Goal: Task Accomplishment & Management: Manage account settings

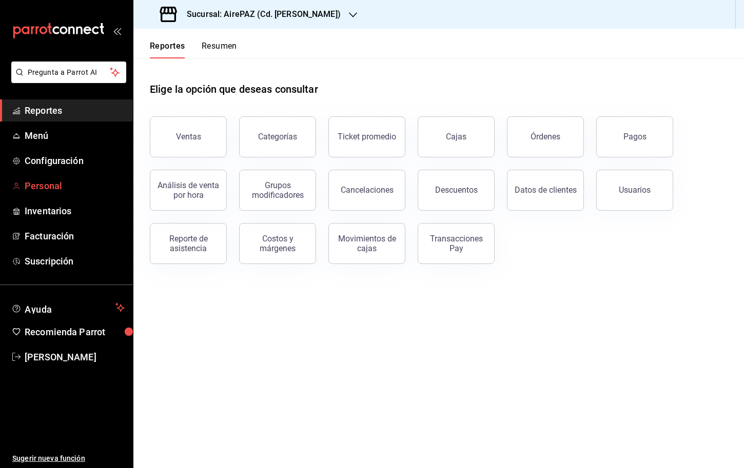
click at [81, 180] on span "Personal" at bounding box center [75, 186] width 100 height 14
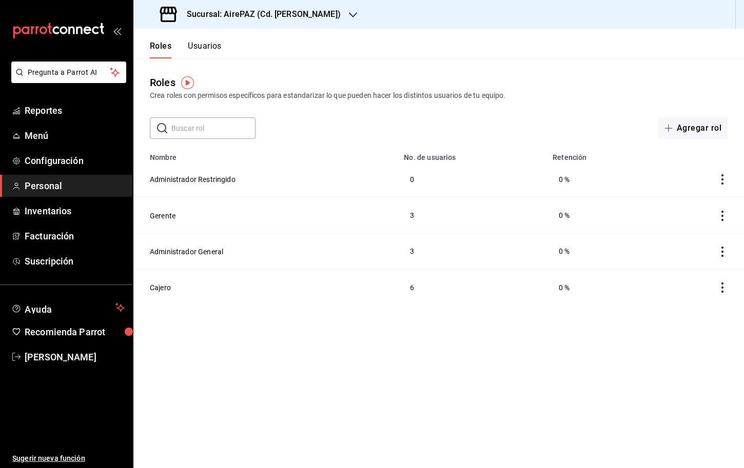
click at [207, 43] on button "Usuarios" at bounding box center [205, 49] width 34 height 17
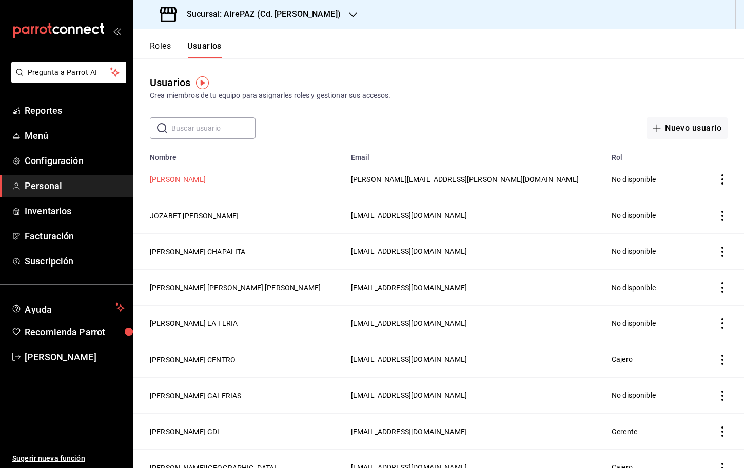
click at [190, 180] on button "Ricardo Villavicencio" at bounding box center [178, 179] width 56 height 10
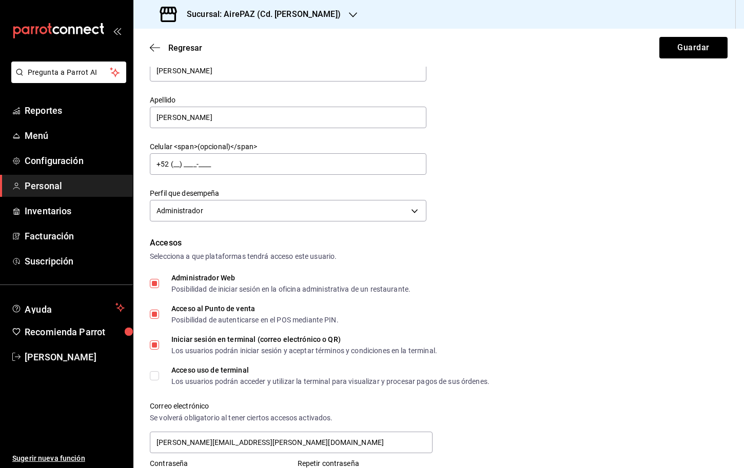
scroll to position [83, 0]
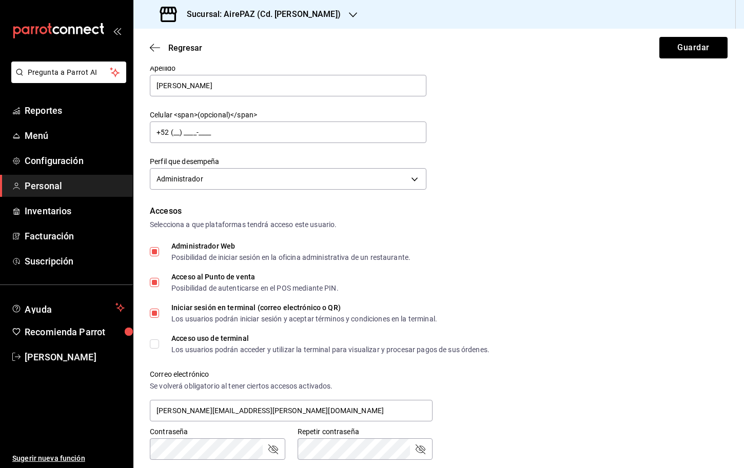
click at [210, 289] on div "Posibilidad de autenticarse en el POS mediante PIN." at bounding box center [254, 288] width 167 height 7
click at [159, 287] on input "Acceso al Punto de venta Posibilidad de autenticarse en el POS mediante PIN." at bounding box center [154, 282] width 9 height 9
checkbox input "false"
click at [294, 318] on div "Los usuarios podrán iniciar sesión y aceptar términos y condiciones en la termi…" at bounding box center [304, 318] width 266 height 7
click at [159, 318] on input "Iniciar sesión en terminal (correo electrónico o QR) Los usuarios podrán inicia…" at bounding box center [154, 313] width 9 height 9
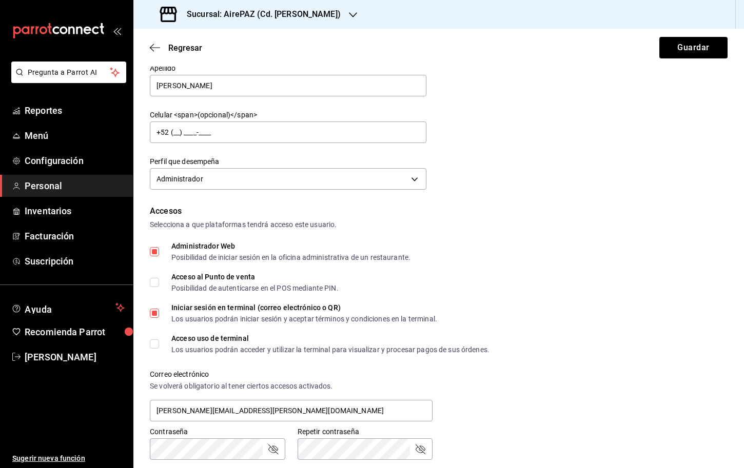
checkbox input "false"
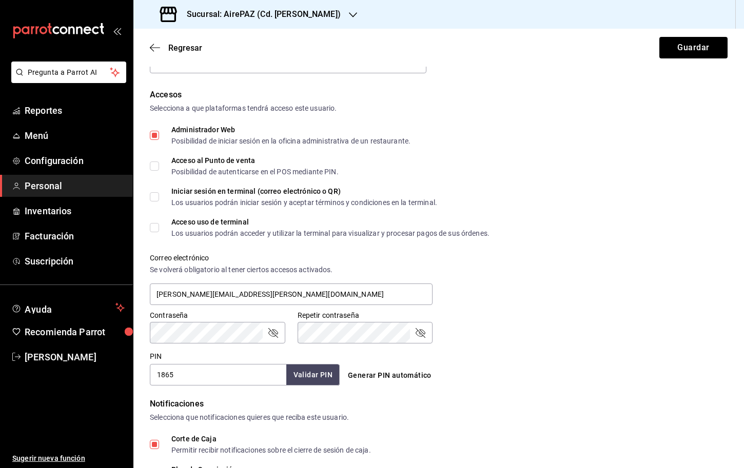
scroll to position [200, 0]
click at [275, 332] on icon "passwordField" at bounding box center [273, 332] width 12 height 12
click at [461, 326] on div "Contraseña Contraseña Repetir contraseña Repetir contraseña" at bounding box center [432, 320] width 590 height 45
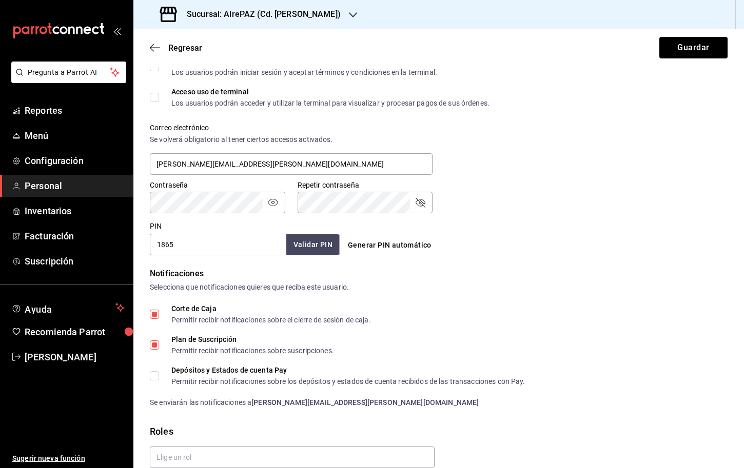
scroll to position [337, 0]
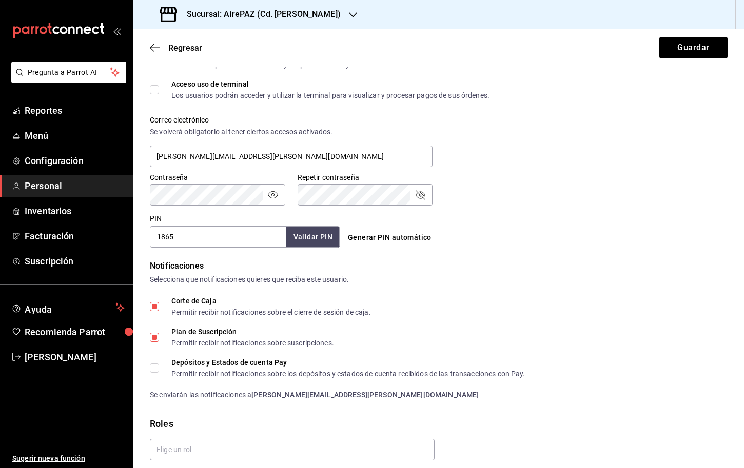
click at [246, 345] on div "Permitir recibir notificaciones sobre suscripciones." at bounding box center [252, 343] width 163 height 7
click at [159, 342] on input "Plan de Suscripción Permitir recibir notificaciones sobre suscripciones." at bounding box center [154, 337] width 9 height 9
checkbox input "false"
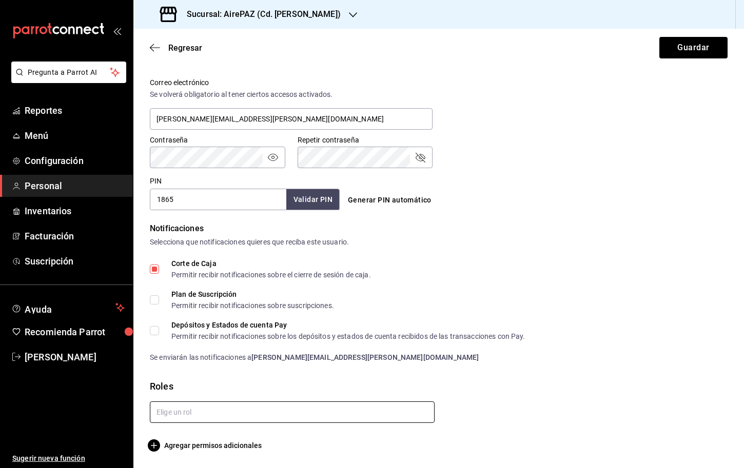
scroll to position [0, 0]
click at [187, 444] on span "Agregar permisos adicionales" at bounding box center [206, 446] width 112 height 12
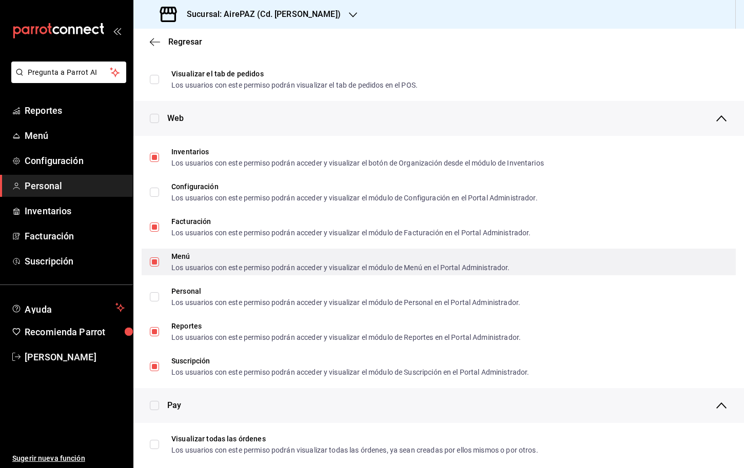
scroll to position [408, 0]
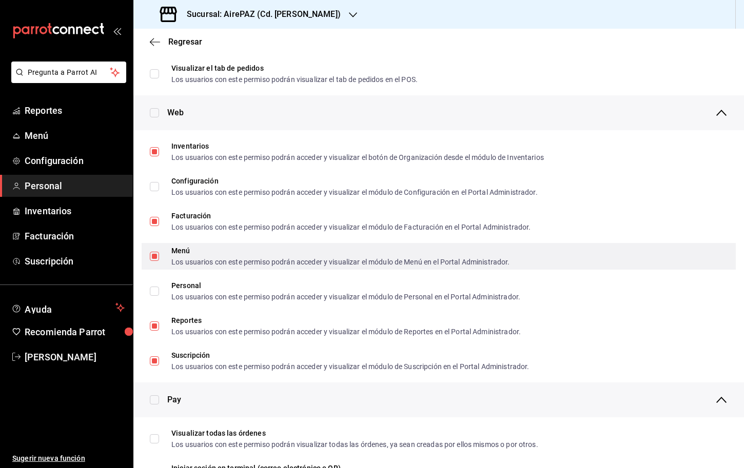
click at [201, 255] on div "Menú Los usuarios con este permiso podrán acceder y visualizar el módulo de Men…" at bounding box center [340, 256] width 339 height 18
click at [159, 255] on input "Menú Los usuarios con este permiso podrán acceder y visualizar el módulo de Men…" at bounding box center [154, 256] width 9 height 9
checkbox input "true"
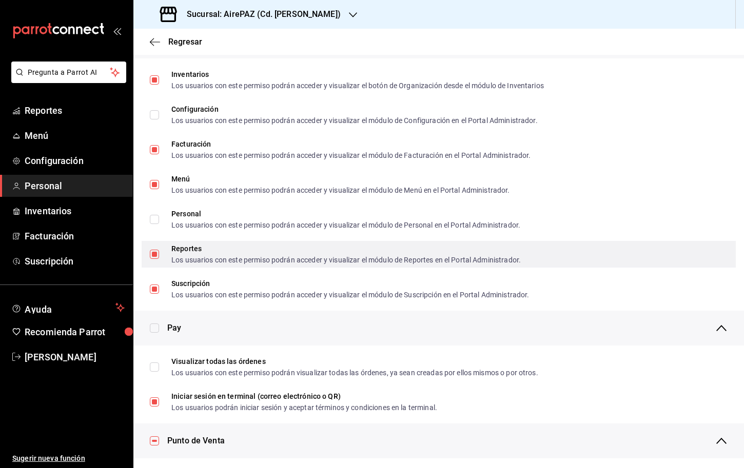
scroll to position [480, 0]
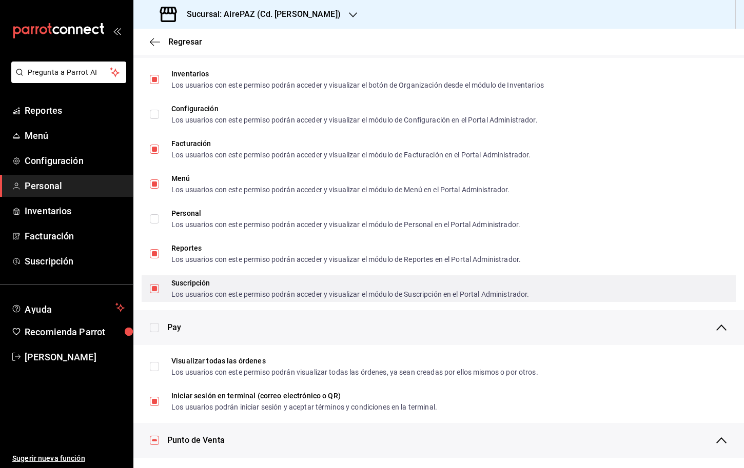
click at [155, 290] on input "Suscripción Los usuarios con este permiso podrán acceder y visualizar el módulo…" at bounding box center [154, 288] width 9 height 9
checkbox input "false"
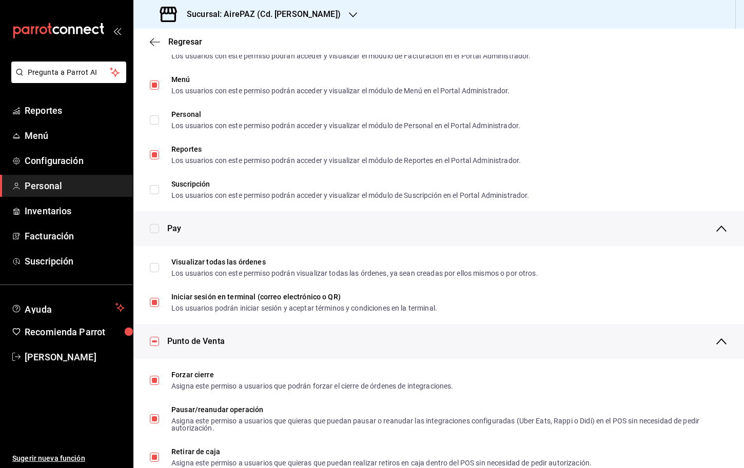
scroll to position [592, 0]
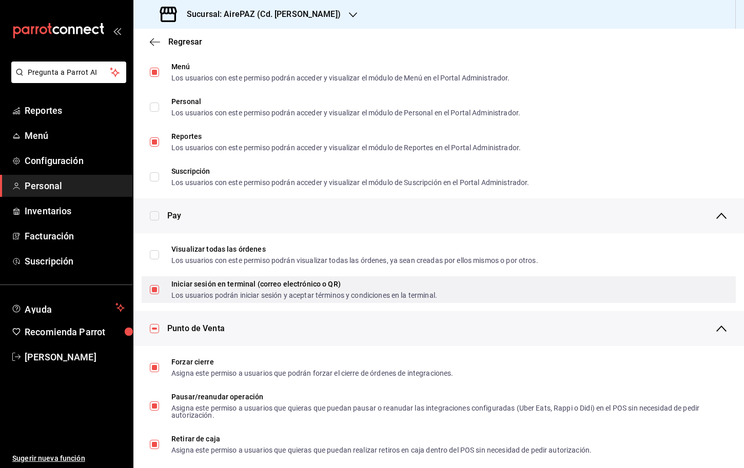
click at [153, 291] on input "Iniciar sesión en terminal (correo electrónico o QR) Los usuarios podrán inicia…" at bounding box center [154, 289] width 9 height 9
checkbox input "false"
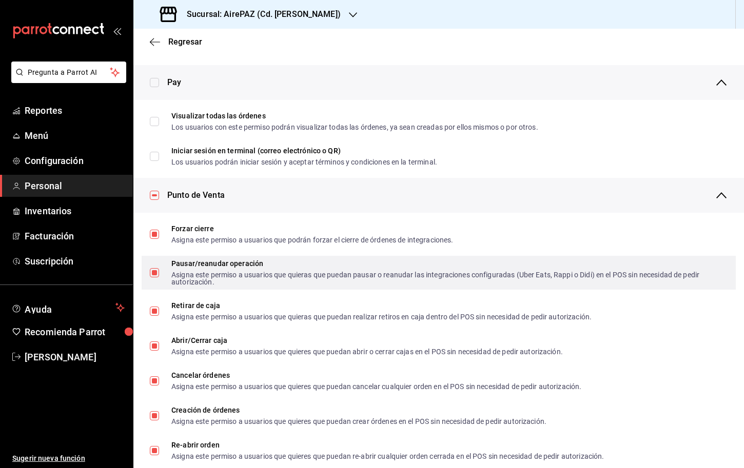
scroll to position [726, 0]
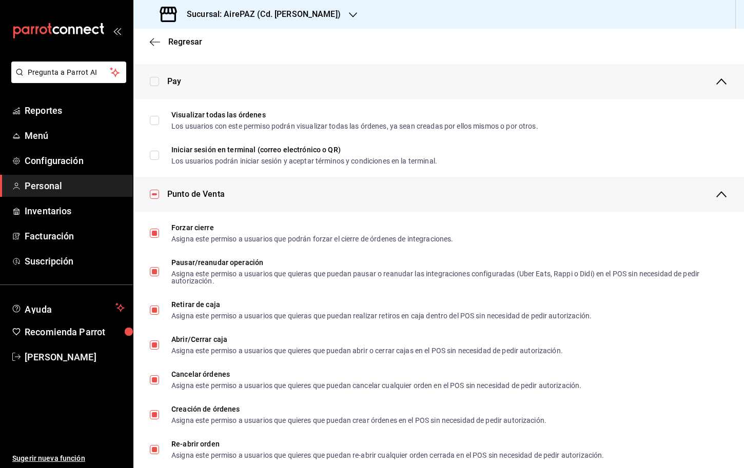
click at [155, 195] on input "checkbox" at bounding box center [154, 194] width 9 height 9
checkbox input "false"
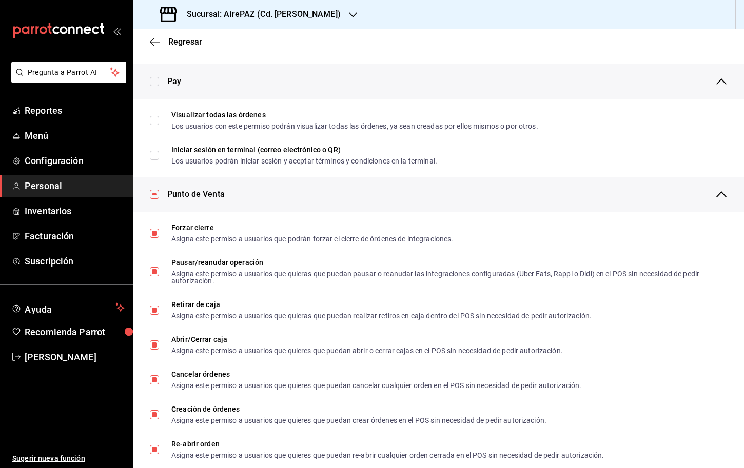
checkbox input "false"
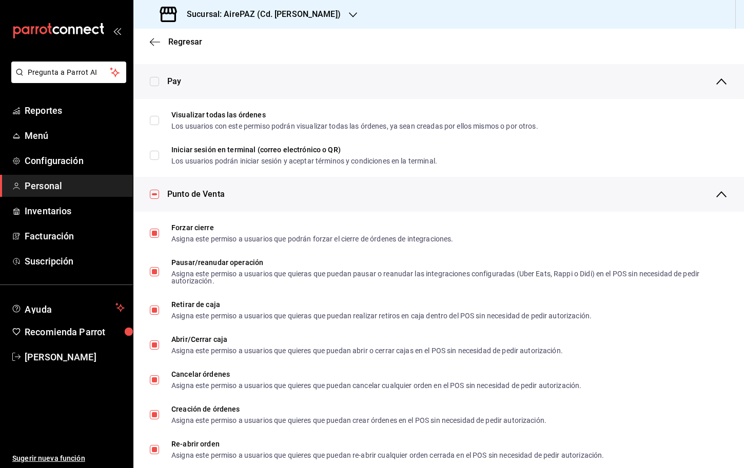
checkbox input "false"
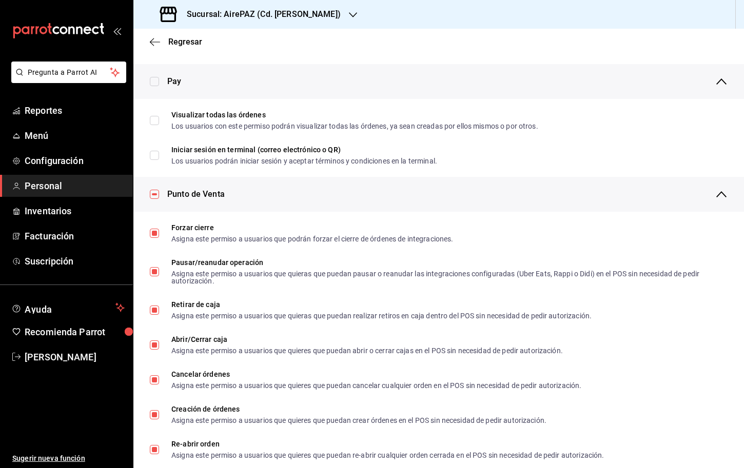
checkbox input "false"
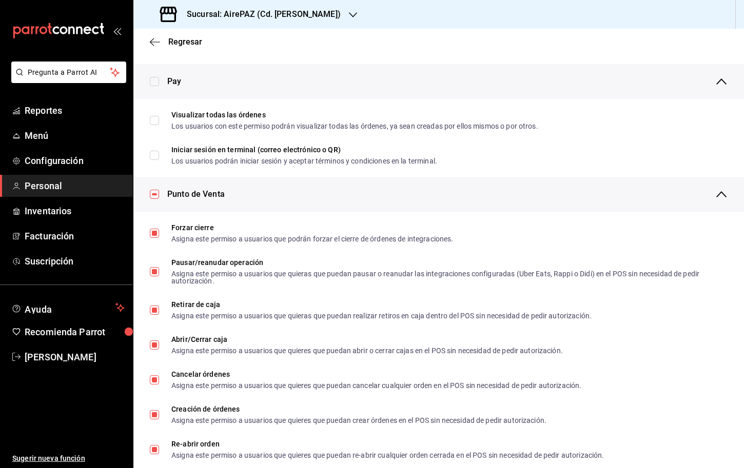
checkbox input "false"
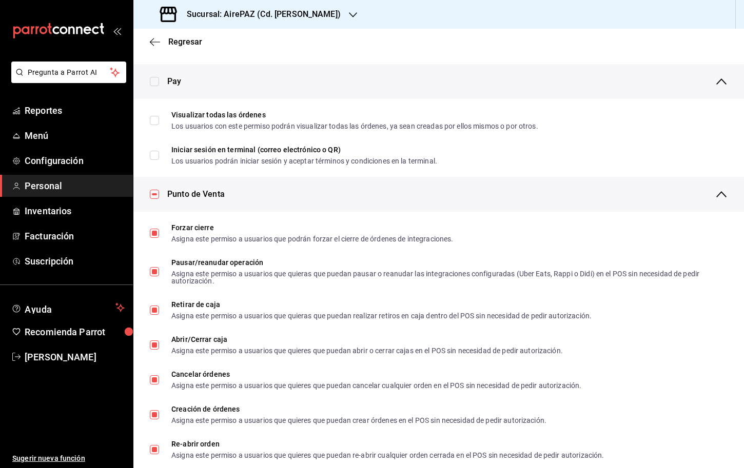
checkbox input "false"
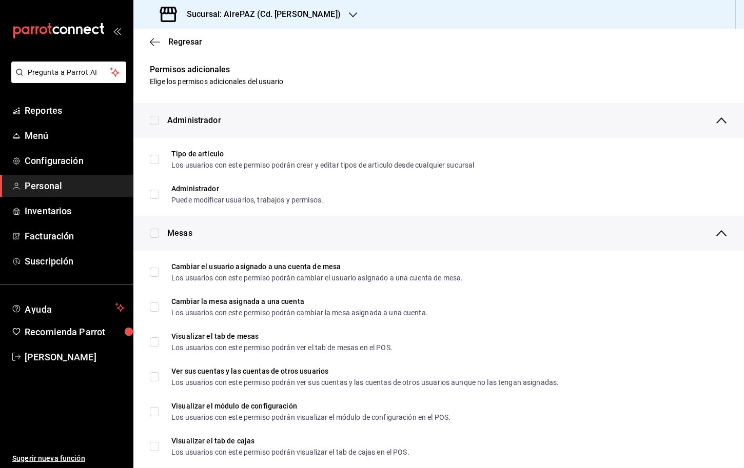
scroll to position [0, 0]
click at [159, 41] on icon "button" at bounding box center [155, 41] width 10 height 9
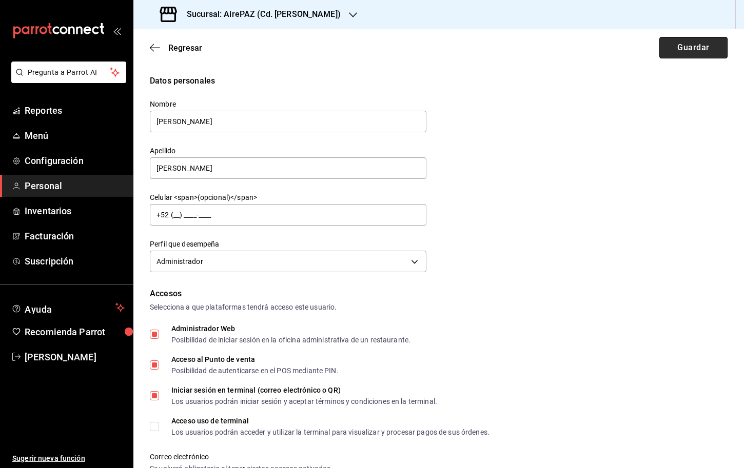
click at [709, 47] on button "Guardar" at bounding box center [693, 48] width 68 height 22
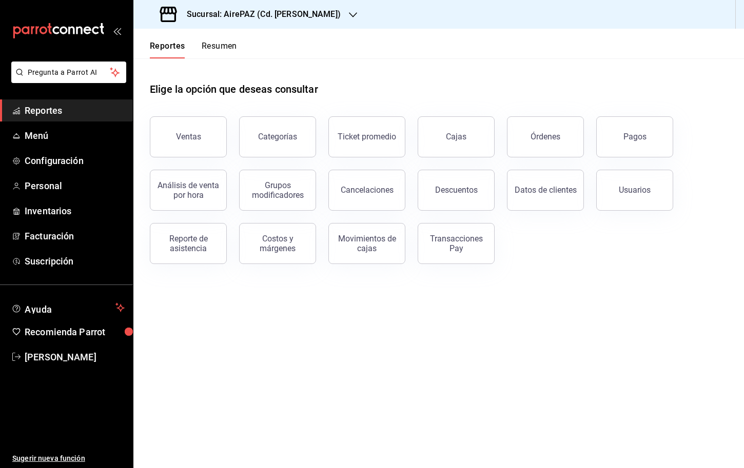
click at [245, 7] on div "Sucursal: AirePAZ (Cd. [PERSON_NAME])" at bounding box center [252, 14] width 220 height 29
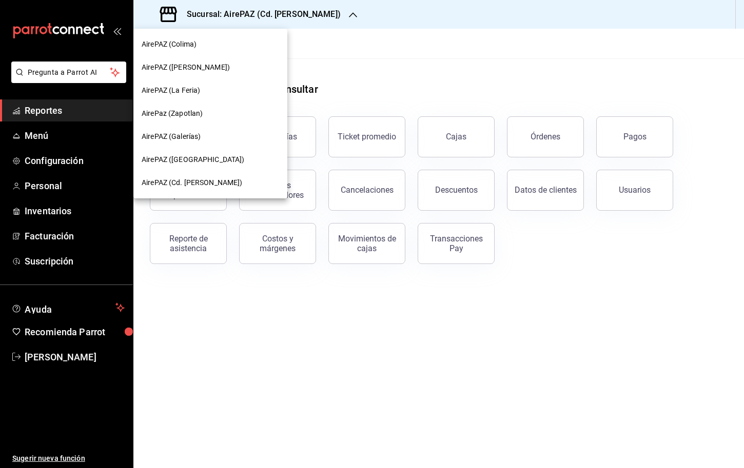
click at [184, 162] on span "AirePAZ ([GEOGRAPHIC_DATA])" at bounding box center [193, 159] width 103 height 11
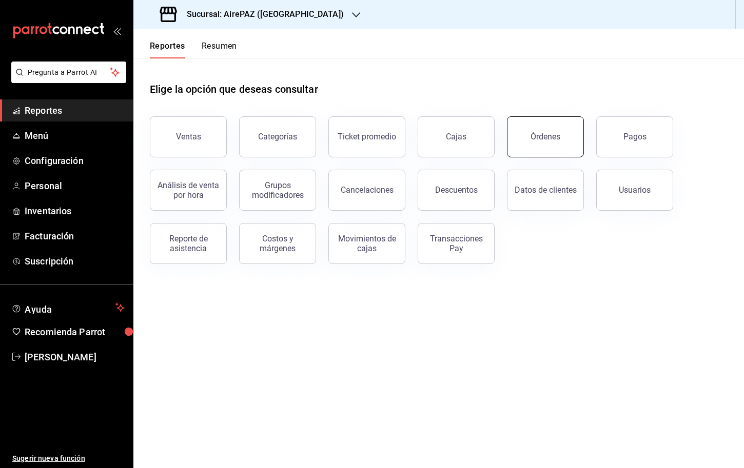
click at [533, 141] on div "Órdenes" at bounding box center [545, 137] width 30 height 10
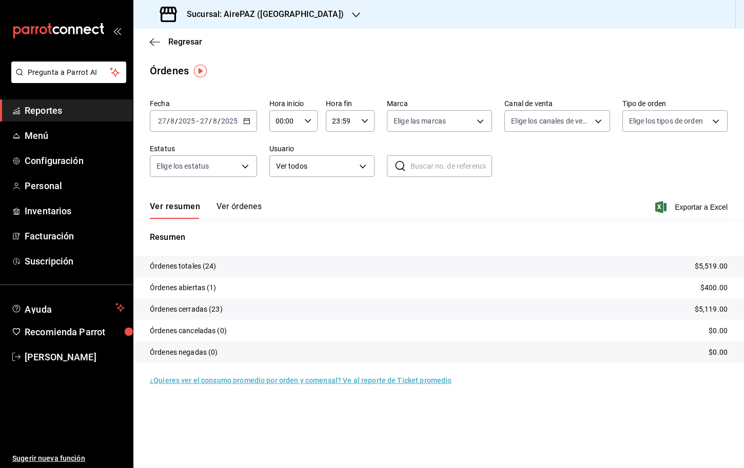
click at [380, 270] on tr "Órdenes totales (24) $5,519.00" at bounding box center [438, 267] width 610 height 22
click at [202, 265] on p "Órdenes totales (24)" at bounding box center [183, 266] width 67 height 11
click at [226, 211] on button "Ver órdenes" at bounding box center [238, 210] width 45 height 17
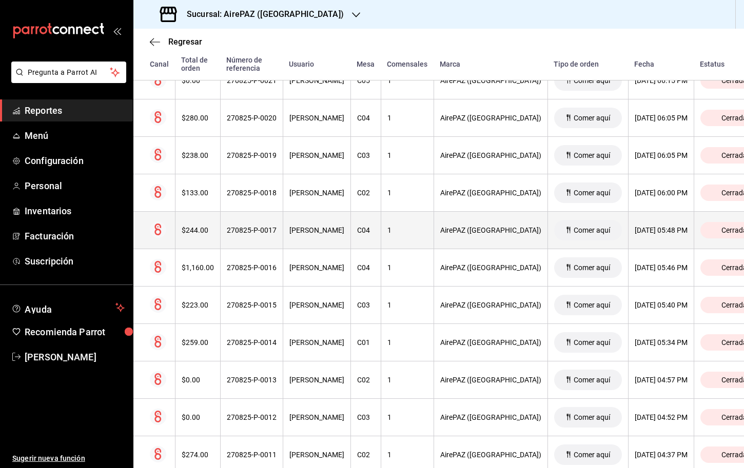
scroll to position [326, 0]
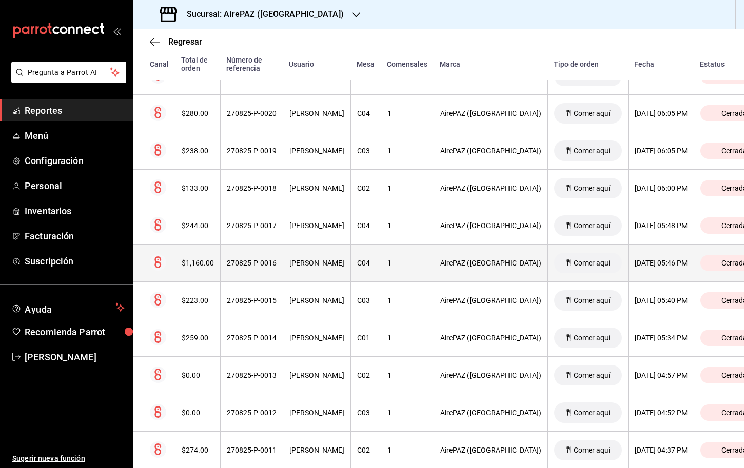
click at [198, 264] on div "$1,160.00" at bounding box center [198, 263] width 32 height 8
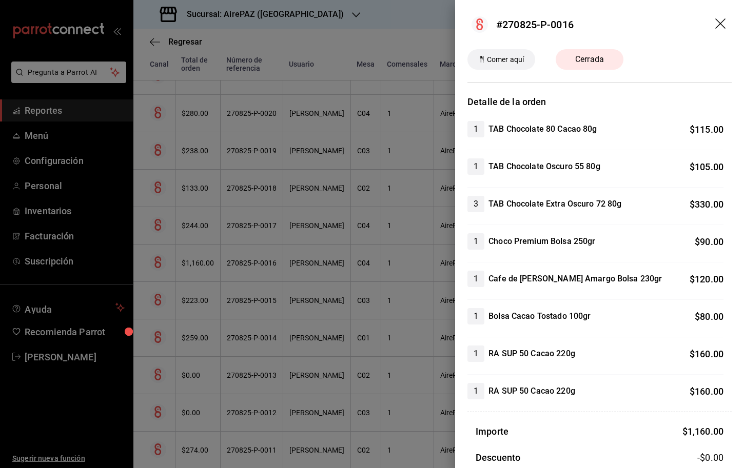
scroll to position [0, 0]
click at [719, 26] on icon "drag" at bounding box center [721, 24] width 12 height 12
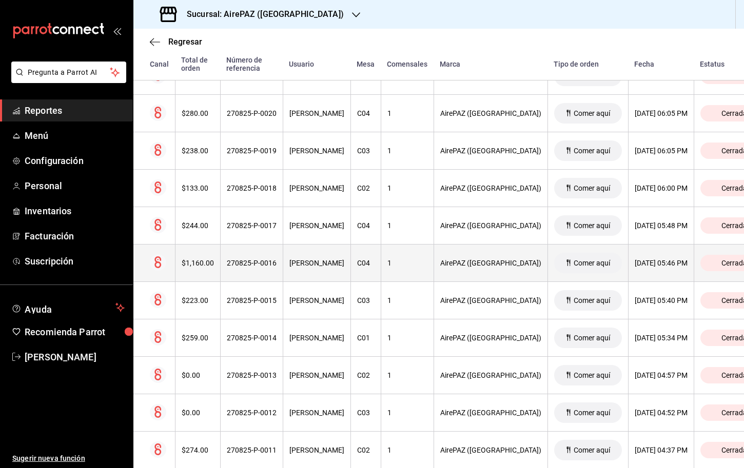
click at [195, 269] on th "$1,160.00" at bounding box center [197, 263] width 45 height 37
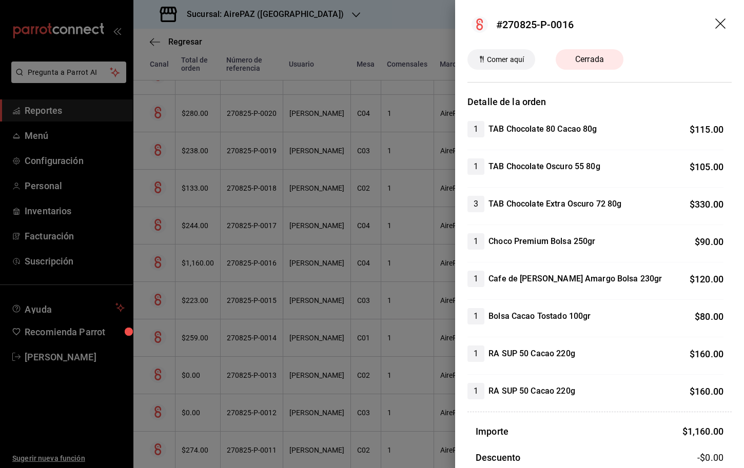
click at [717, 23] on icon "drag" at bounding box center [721, 24] width 12 height 12
